Goal: Information Seeking & Learning: Stay updated

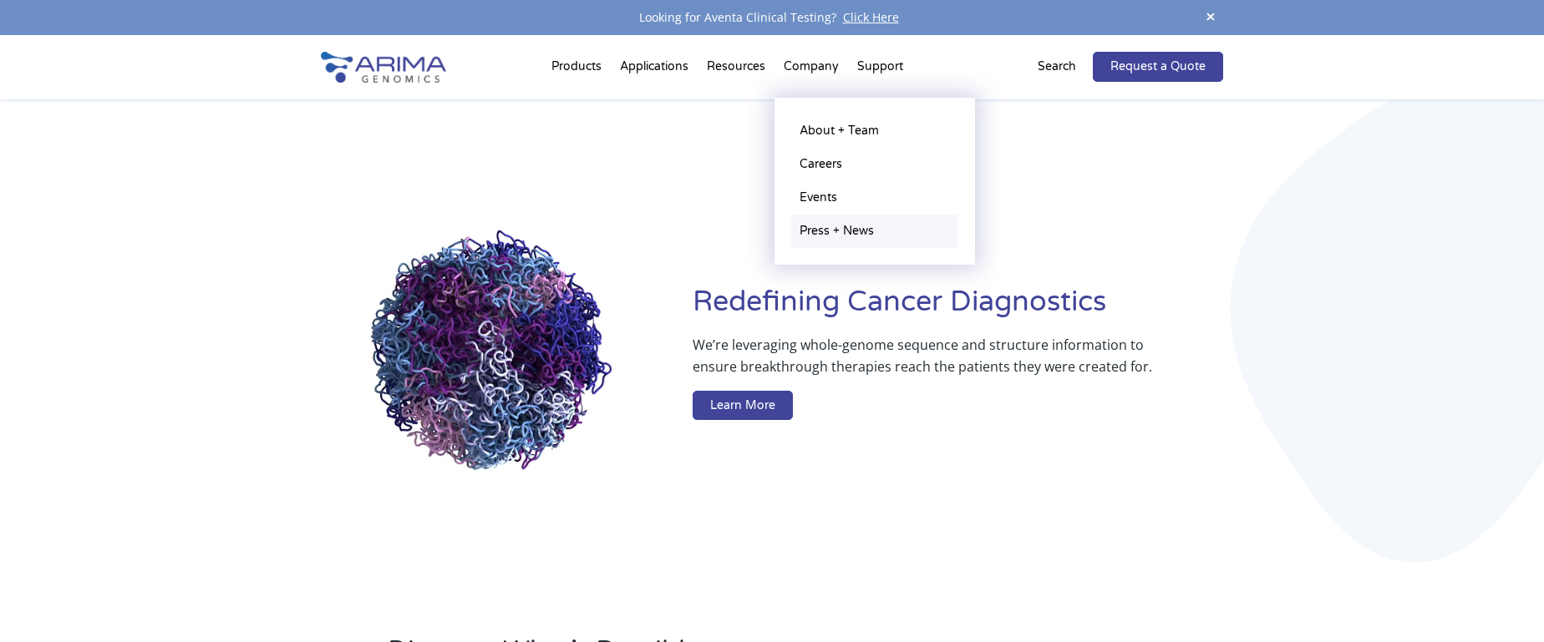
click at [857, 241] on link "Press + News" at bounding box center [874, 231] width 167 height 33
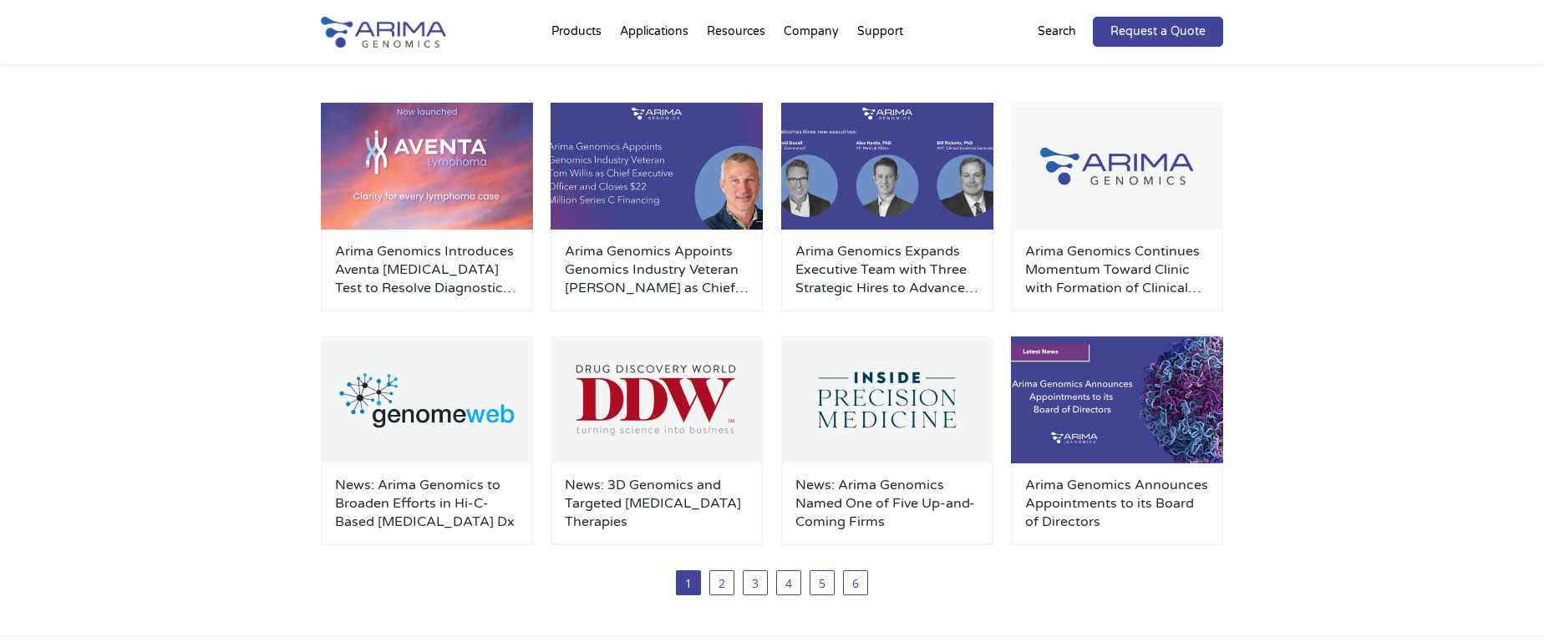
scroll to position [256, 0]
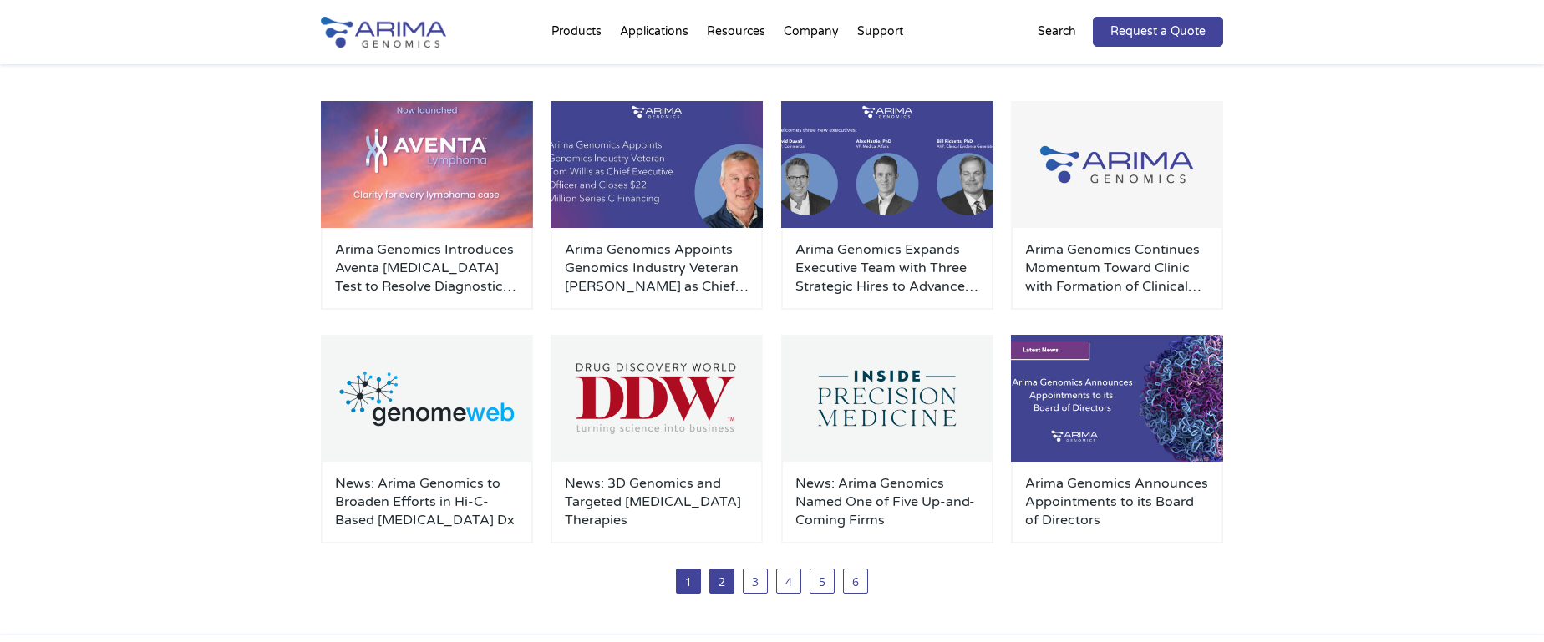
click at [731, 586] on link "2" at bounding box center [721, 581] width 25 height 25
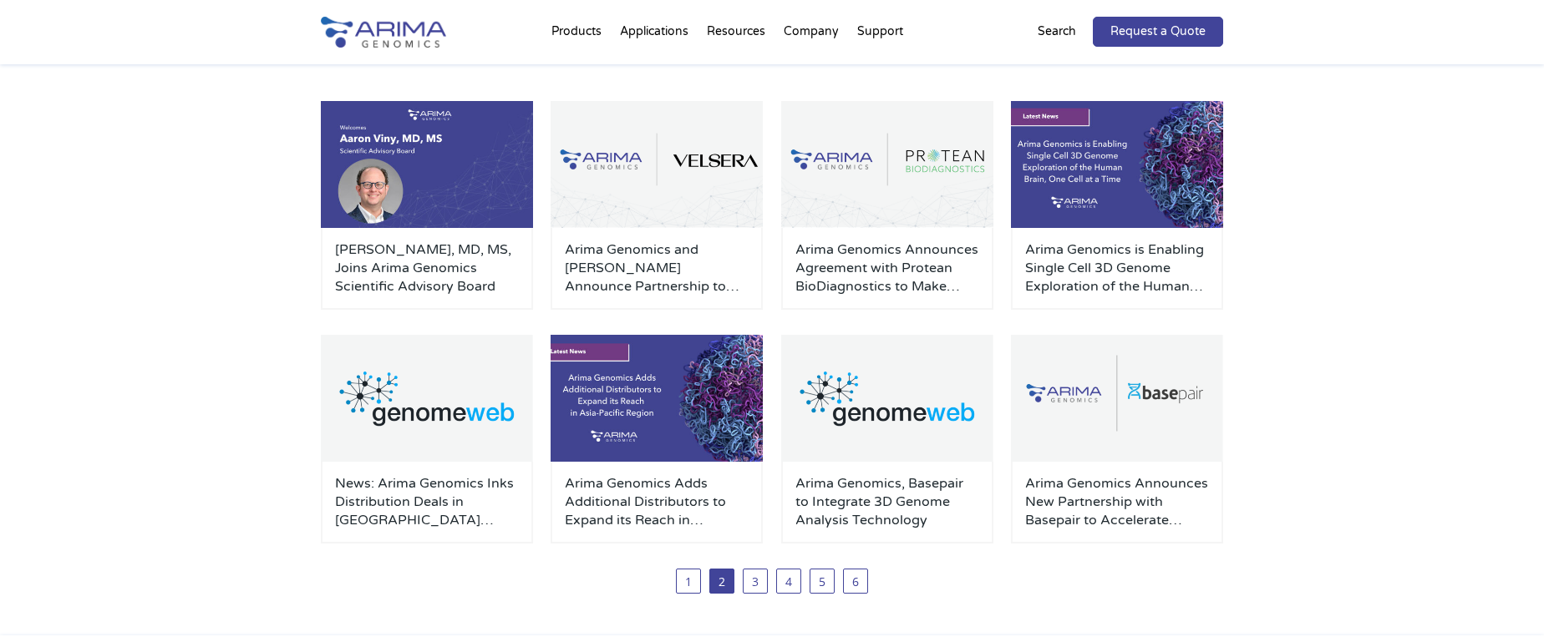
scroll to position [341, 0]
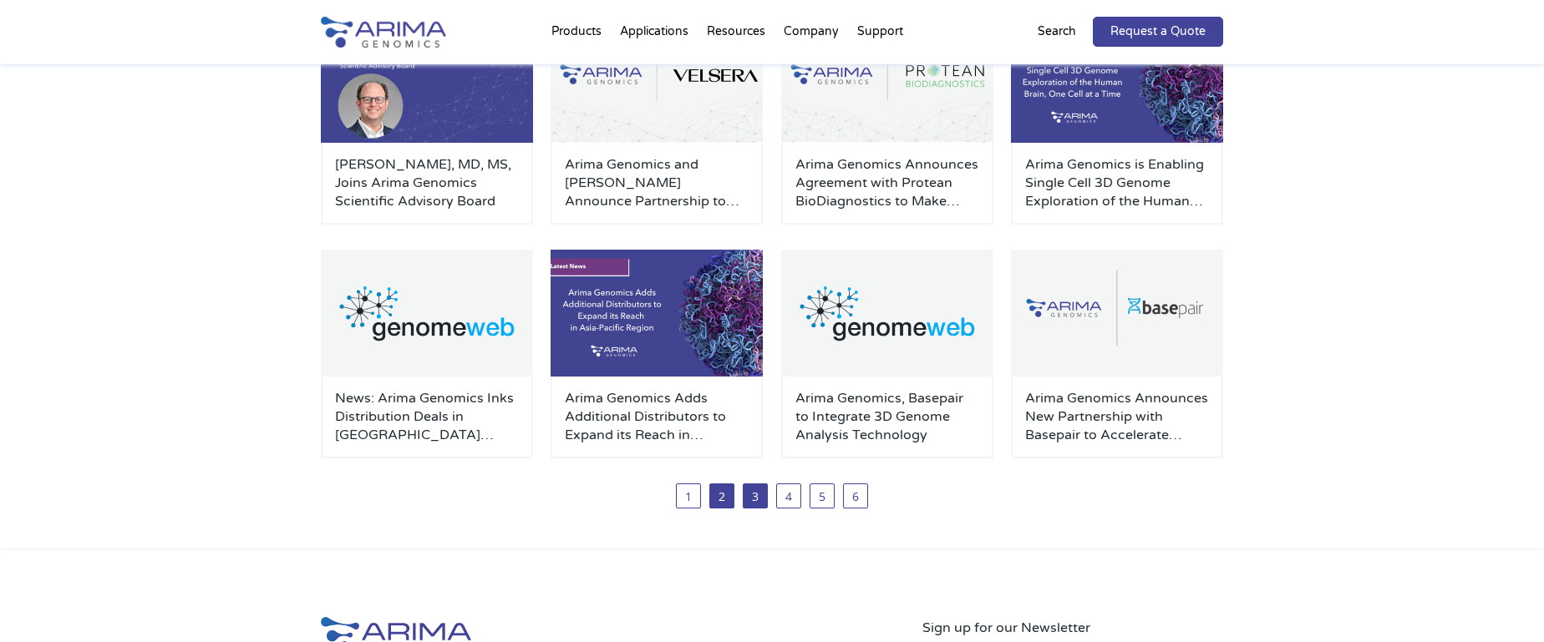
click at [751, 494] on link "3" at bounding box center [755, 496] width 25 height 25
